Goal: Task Accomplishment & Management: Manage account settings

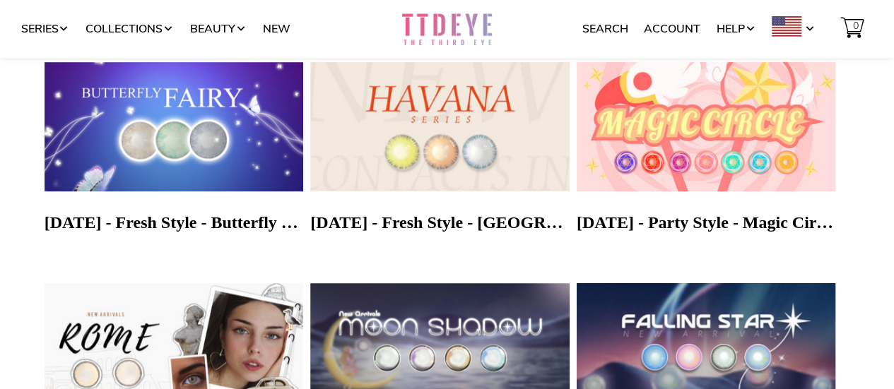
scroll to position [375, 0]
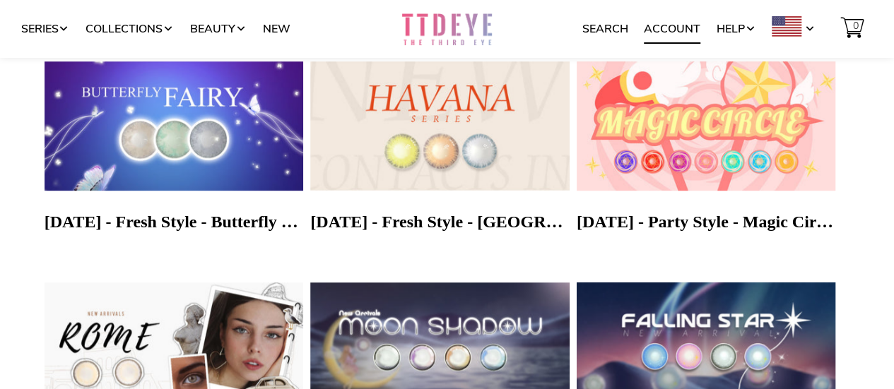
click at [670, 30] on link "Account" at bounding box center [672, 29] width 57 height 27
